Goal: Transaction & Acquisition: Book appointment/travel/reservation

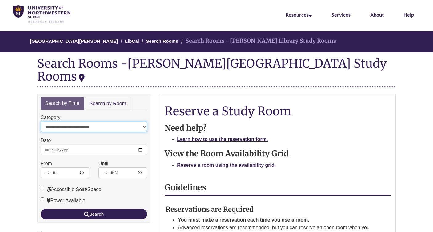
scroll to position [26, 0]
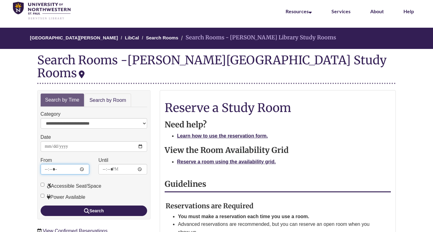
click at [63, 164] on input "*****" at bounding box center [65, 169] width 49 height 10
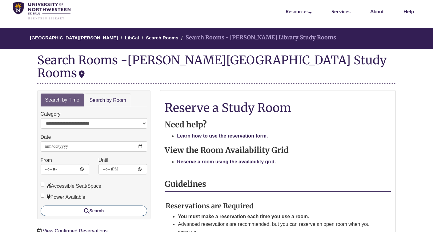
click at [80, 205] on button "Search" at bounding box center [94, 210] width 107 height 10
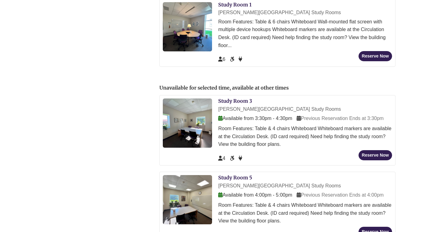
scroll to position [364, 0]
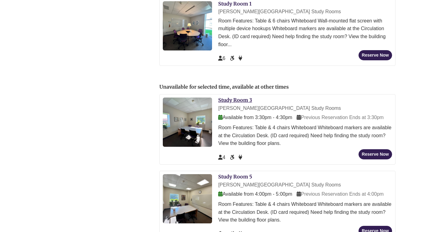
click at [244, 97] on link "Study Room 3" at bounding box center [235, 100] width 34 height 6
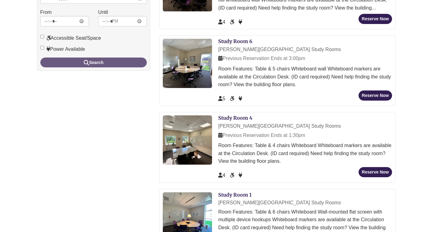
scroll to position [172, 0]
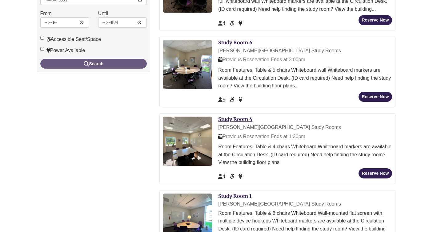
click at [244, 116] on link "Study Room 4" at bounding box center [235, 119] width 34 height 6
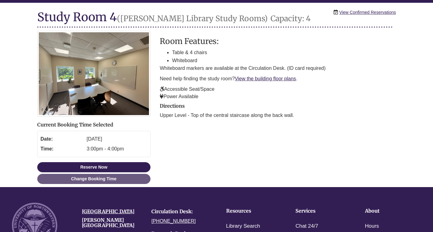
scroll to position [72, 0]
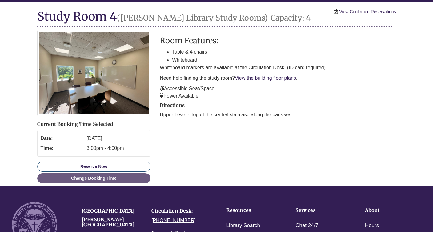
click at [136, 161] on button "Reserve Now" at bounding box center [93, 166] width 113 height 10
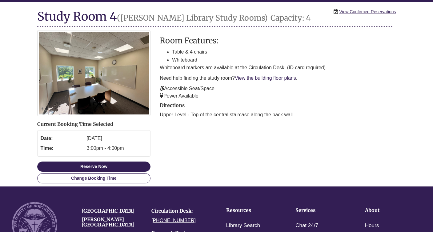
click at [94, 180] on link "Change Booking Time" at bounding box center [93, 178] width 113 height 10
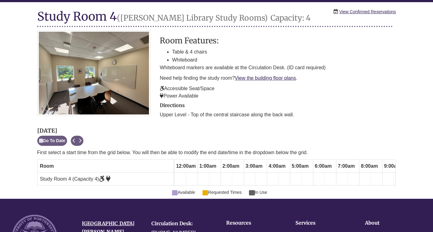
scroll to position [0, 300]
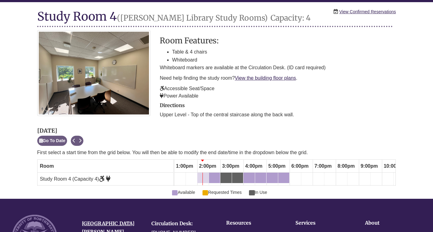
click at [200, 176] on div "2:00pm Friday, August 29, 2025 - Study Room 4 - Available" at bounding box center [203, 177] width 10 height 7
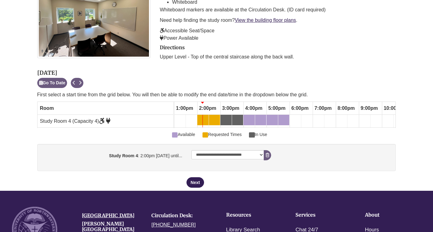
scroll to position [131, 0]
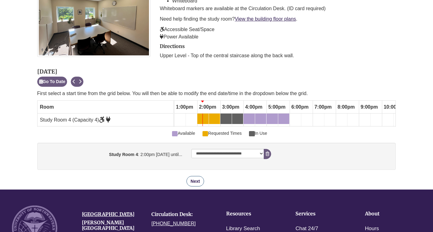
click at [194, 183] on button "Next" at bounding box center [194, 181] width 17 height 10
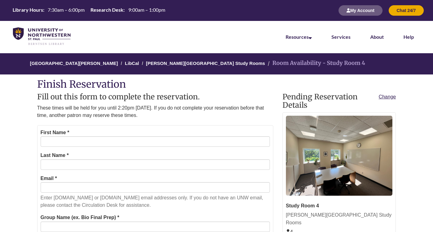
scroll to position [31, 0]
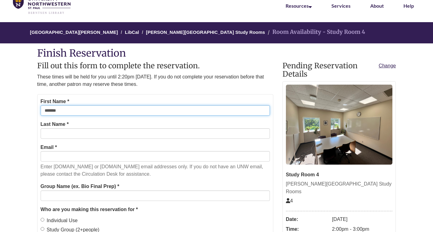
type input "*******"
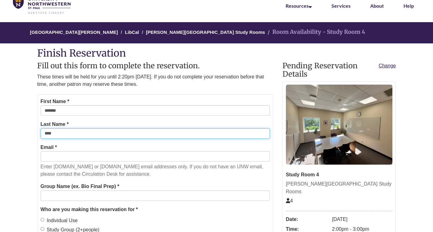
type input "****"
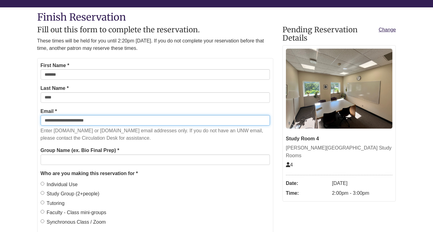
scroll to position [85, 0]
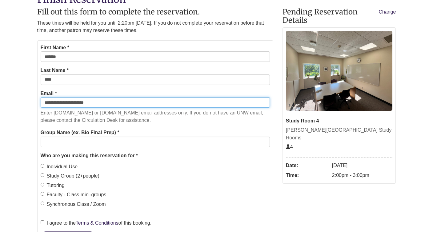
type input "**********"
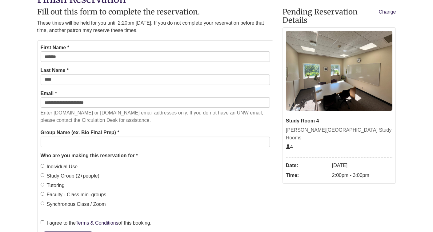
click at [73, 165] on label "Individual Use" at bounding box center [59, 167] width 37 height 8
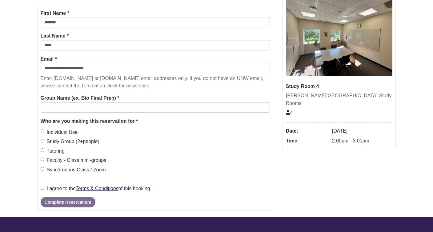
scroll to position [121, 0]
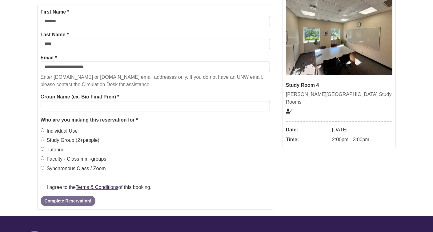
click at [85, 139] on label "Study Group (2+people)" at bounding box center [70, 140] width 59 height 8
click at [59, 184] on label "I agree to the Terms & Conditions of this booking." at bounding box center [96, 187] width 111 height 8
click at [60, 198] on button "Complete Reservation!" at bounding box center [68, 201] width 55 height 10
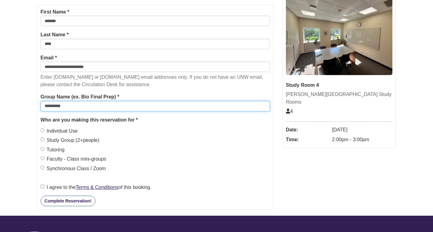
type input "**********"
click at [68, 198] on button "Complete Reservation!" at bounding box center [68, 201] width 55 height 10
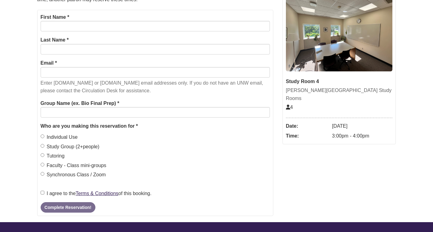
scroll to position [123, 0]
